Goal: Transaction & Acquisition: Purchase product/service

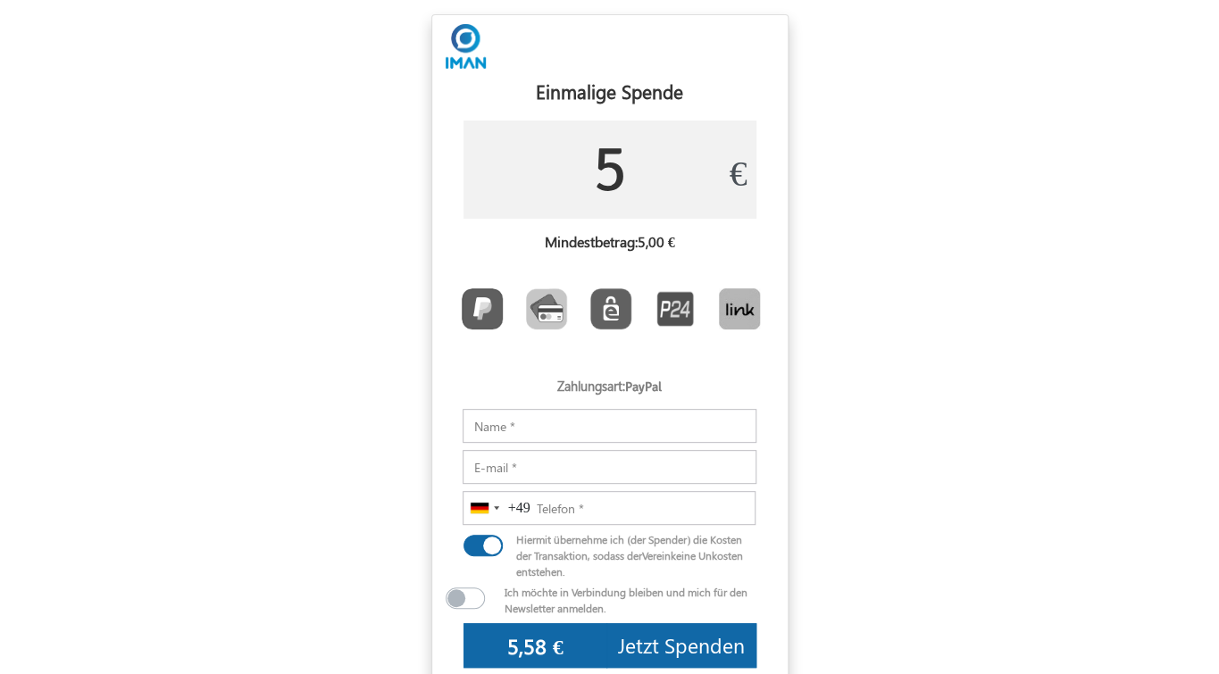
click at [671, 165] on input "5" at bounding box center [609, 170] width 293 height 98
type input "50"
type input "52,60 €"
click at [562, 427] on input "Notizen" at bounding box center [609, 426] width 294 height 34
type input "[PERSON_NAME]"
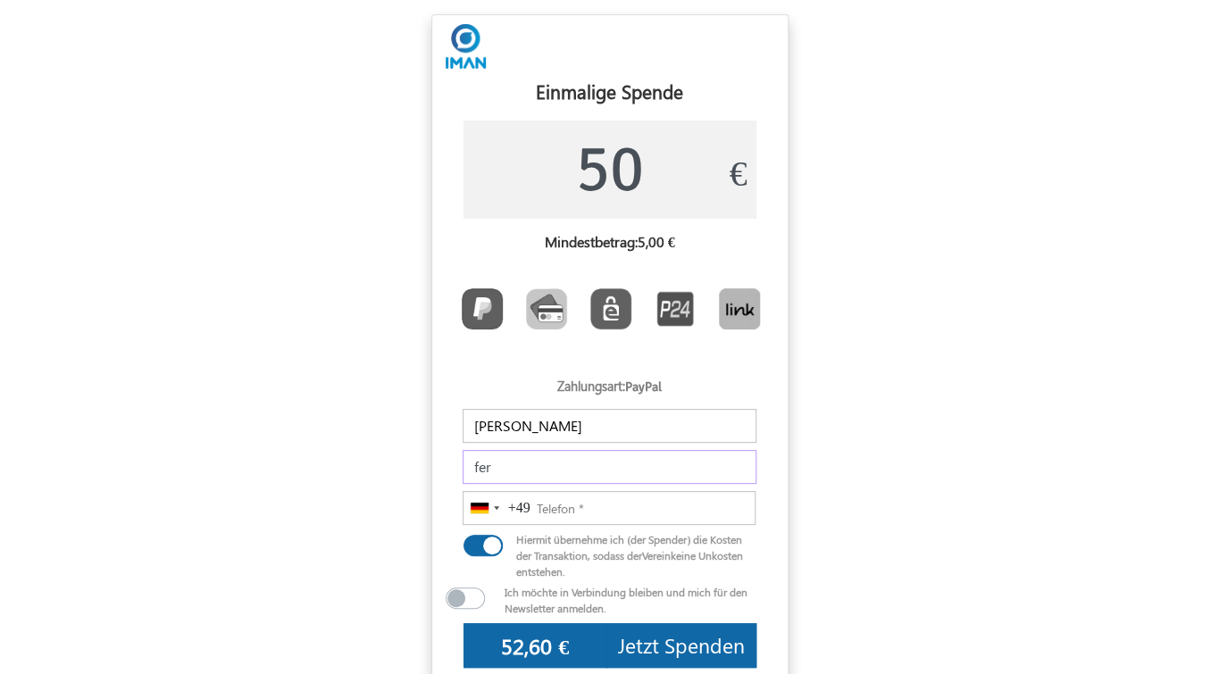
type input "[EMAIL_ADDRESS][DOMAIN_NAME]"
click at [539, 506] on input "015252045117" at bounding box center [608, 508] width 293 height 34
type input "[PHONE_NUMBER]"
click at [823, 514] on form "USD GBP EUR EN ES NL Anpassen Dein Spendenbox × #1168a7 ▼ Change Accordion Slid…" at bounding box center [609, 422] width 1219 height 817
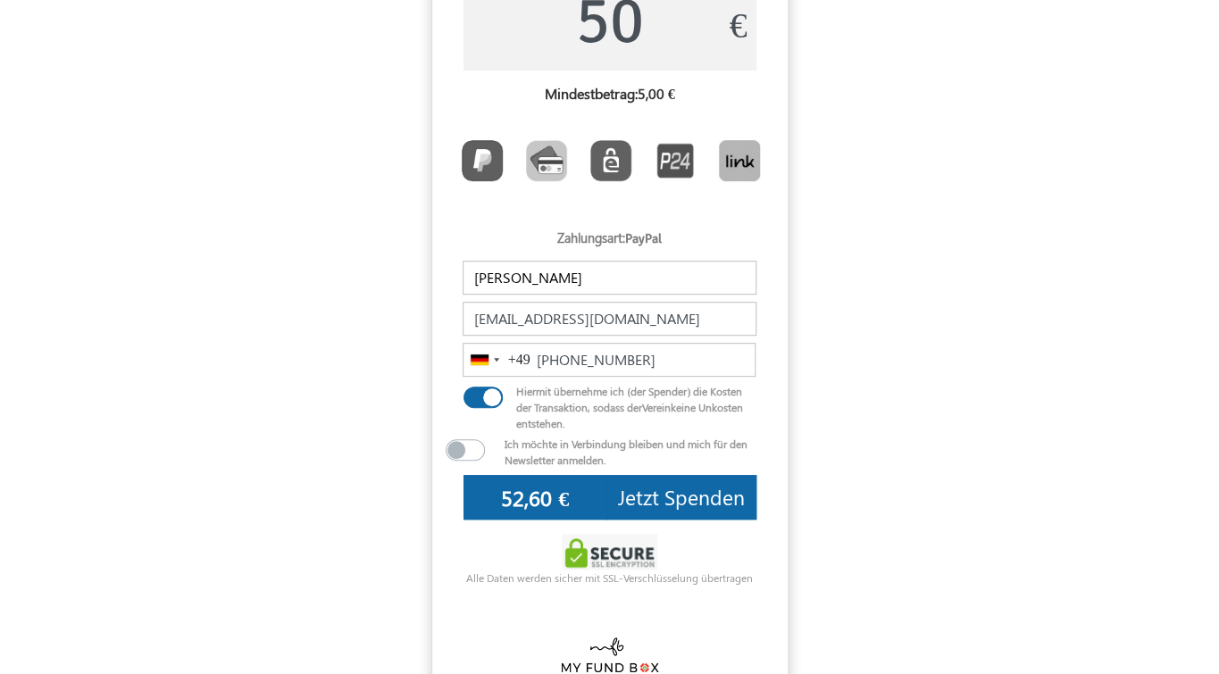
click at [496, 397] on label at bounding box center [510, 393] width 29 height 21
click at [478, 397] on input "checkbox" at bounding box center [470, 392] width 14 height 18
checkbox input "false"
type input "50,00 €"
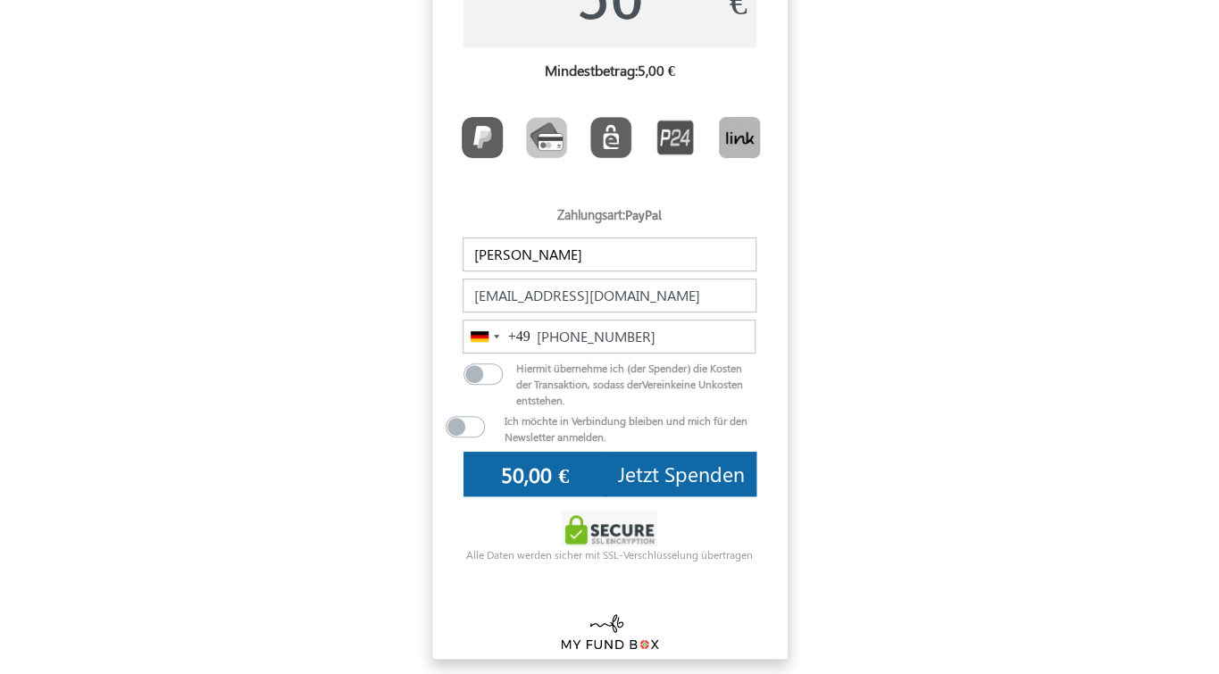
click at [496, 380] on label at bounding box center [510, 370] width 29 height 21
click at [477, 378] on input "checkbox" at bounding box center [470, 369] width 14 height 18
checkbox input "true"
type input "52,60 €"
click at [670, 479] on span "Jetzt Spenden" at bounding box center [681, 474] width 127 height 28
